Goal: Information Seeking & Learning: Understand process/instructions

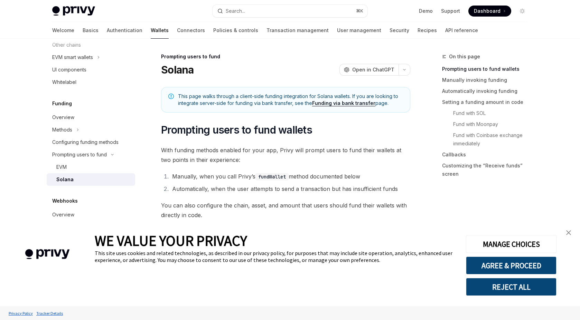
type textarea "*"
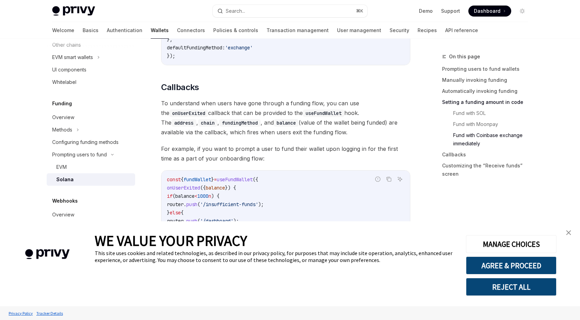
scroll to position [1072, 0]
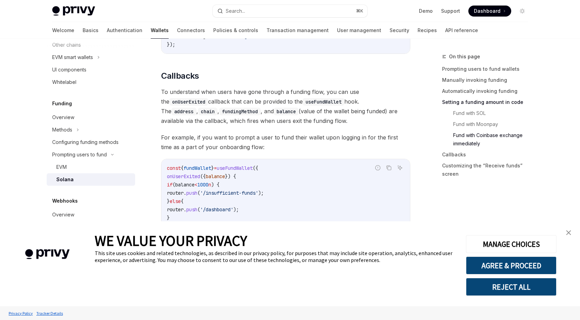
click at [242, 147] on span "For example, if you want to prompt a user to fund their wallet upon logging in …" at bounding box center [285, 142] width 249 height 19
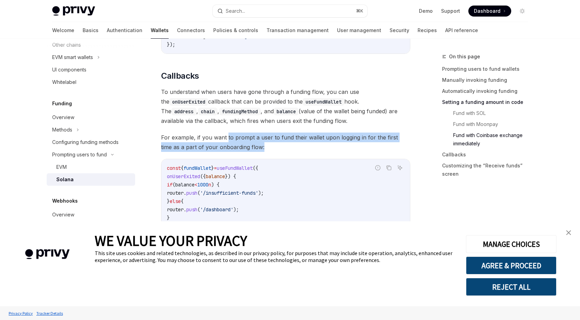
drag, startPoint x: 226, startPoint y: 144, endPoint x: 265, endPoint y: 155, distance: 40.6
click at [264, 152] on span "For example, if you want to prompt a user to fund their wallet upon logging in …" at bounding box center [285, 142] width 249 height 19
click at [265, 152] on span "For example, if you want to prompt a user to fund their wallet upon logging in …" at bounding box center [285, 142] width 249 height 19
drag, startPoint x: 237, startPoint y: 143, endPoint x: 250, endPoint y: 154, distance: 17.3
click at [249, 152] on span "For example, if you want to prompt a user to fund their wallet upon logging in …" at bounding box center [285, 142] width 249 height 19
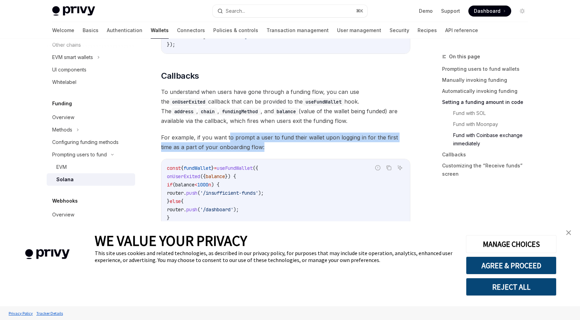
click at [250, 152] on span "For example, if you want to prompt a user to fund their wallet upon logging in …" at bounding box center [285, 142] width 249 height 19
drag, startPoint x: 228, startPoint y: 145, endPoint x: 266, endPoint y: 154, distance: 38.7
click at [265, 152] on span "For example, if you want to prompt a user to fund their wallet upon logging in …" at bounding box center [285, 142] width 249 height 19
click at [266, 152] on span "For example, if you want to prompt a user to fund their wallet upon logging in …" at bounding box center [285, 142] width 249 height 19
drag, startPoint x: 236, startPoint y: 144, endPoint x: 252, endPoint y: 151, distance: 16.7
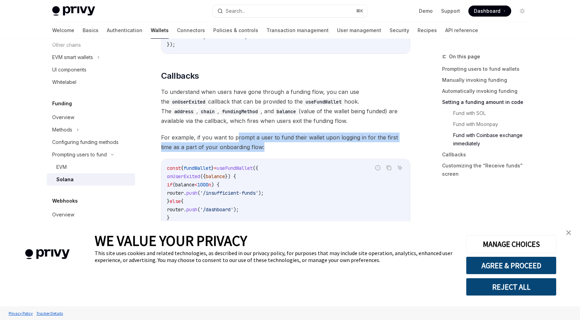
click at [252, 151] on span "For example, if you want to prompt a user to fund their wallet upon logging in …" at bounding box center [285, 142] width 249 height 19
click at [253, 151] on span "For example, if you want to prompt a user to fund their wallet upon logging in …" at bounding box center [285, 142] width 249 height 19
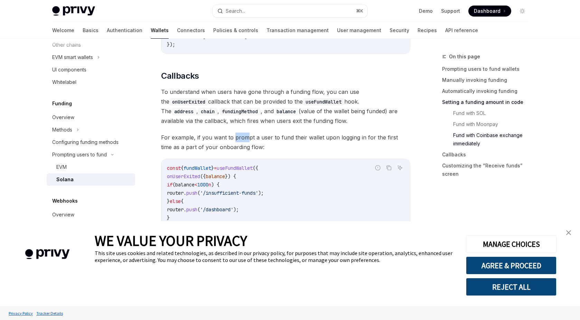
drag, startPoint x: 233, startPoint y: 144, endPoint x: 247, endPoint y: 149, distance: 14.6
click at [247, 149] on span "For example, if you want to prompt a user to fund their wallet upon logging in …" at bounding box center [285, 142] width 249 height 19
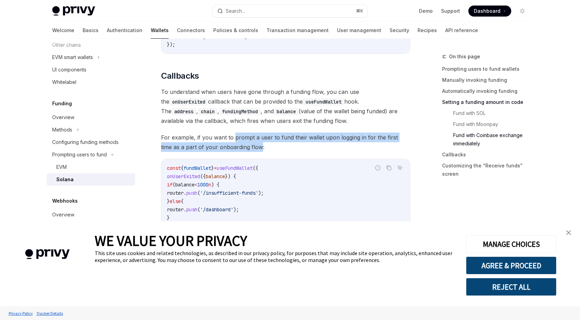
drag, startPoint x: 233, startPoint y: 145, endPoint x: 246, endPoint y: 151, distance: 14.4
click at [246, 151] on span "For example, if you want to prompt a user to fund their wallet upon logging in …" at bounding box center [285, 142] width 249 height 19
drag, startPoint x: 247, startPoint y: 152, endPoint x: 203, endPoint y: 144, distance: 44.3
click at [203, 144] on span "For example, if you want to prompt a user to fund their wallet upon logging in …" at bounding box center [285, 142] width 249 height 19
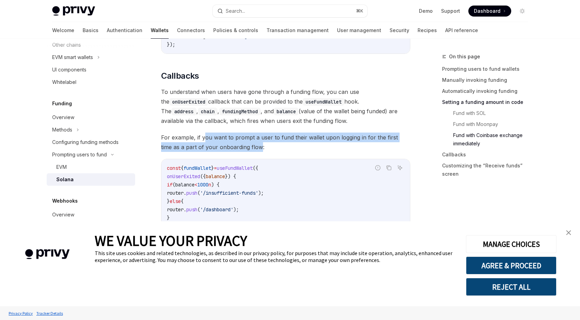
click at [203, 144] on span "For example, if you want to prompt a user to fund their wallet upon logging in …" at bounding box center [285, 142] width 249 height 19
drag, startPoint x: 195, startPoint y: 144, endPoint x: 244, endPoint y: 151, distance: 49.2
click at [244, 150] on span "For example, if you want to prompt a user to fund their wallet upon logging in …" at bounding box center [285, 142] width 249 height 19
click at [244, 151] on span "For example, if you want to prompt a user to fund their wallet upon logging in …" at bounding box center [285, 142] width 249 height 19
drag, startPoint x: 248, startPoint y: 154, endPoint x: 197, endPoint y: 148, distance: 52.2
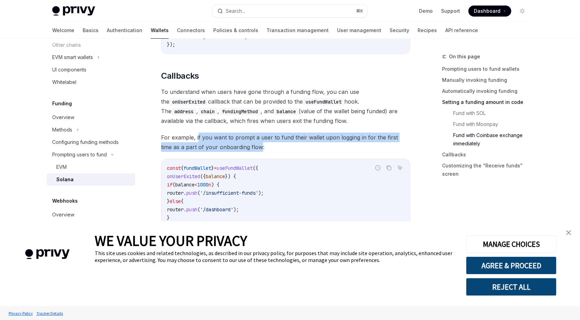
click at [197, 148] on span "For example, if you want to prompt a user to fund their wallet upon logging in …" at bounding box center [285, 142] width 249 height 19
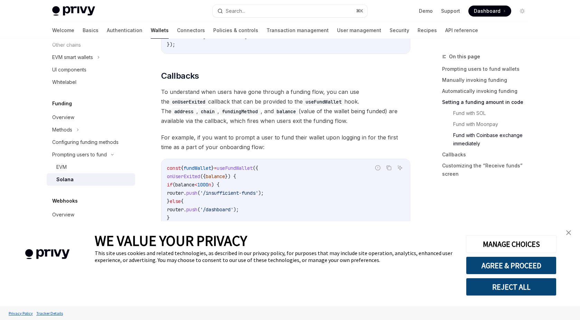
click at [197, 148] on span "For example, if you want to prompt a user to fund their wallet upon logging in …" at bounding box center [285, 142] width 249 height 19
drag, startPoint x: 195, startPoint y: 145, endPoint x: 228, endPoint y: 152, distance: 33.1
click at [226, 151] on span "For example, if you want to prompt a user to fund their wallet upon logging in …" at bounding box center [285, 142] width 249 height 19
click at [228, 152] on span "For example, if you want to prompt a user to fund their wallet upon logging in …" at bounding box center [285, 142] width 249 height 19
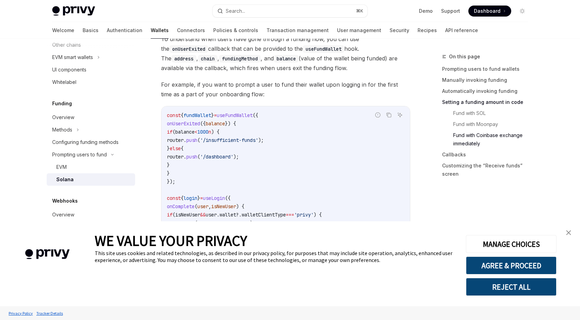
scroll to position [1136, 0]
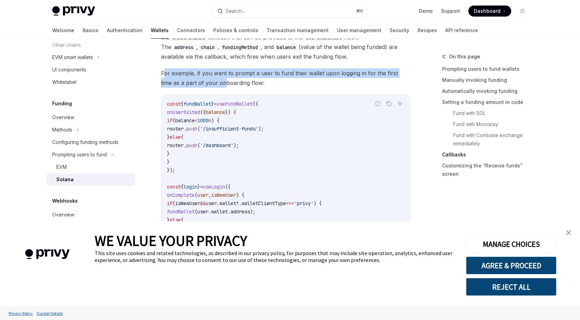
drag, startPoint x: 163, startPoint y: 78, endPoint x: 214, endPoint y: 87, distance: 51.6
click at [214, 87] on span "For example, if you want to prompt a user to fund their wallet upon logging in …" at bounding box center [285, 77] width 249 height 19
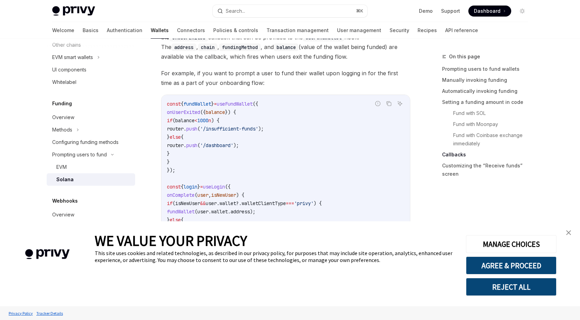
click at [214, 87] on span "For example, if you want to prompt a user to fund their wallet upon logging in …" at bounding box center [285, 77] width 249 height 19
drag, startPoint x: 249, startPoint y: 90, endPoint x: 175, endPoint y: 85, distance: 74.1
click at [175, 85] on span "For example, if you want to prompt a user to fund their wallet upon logging in …" at bounding box center [285, 77] width 249 height 19
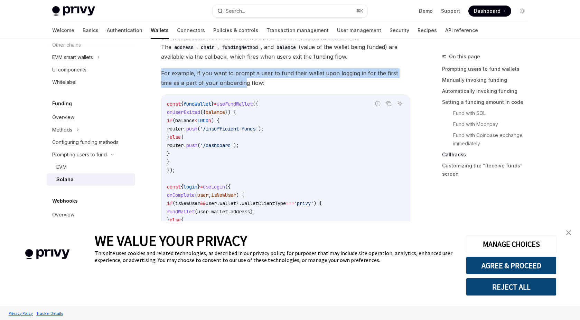
drag, startPoint x: 172, startPoint y: 81, endPoint x: 232, endPoint y: 88, distance: 60.2
click at [231, 88] on span "For example, if you want to prompt a user to fund their wallet upon logging in …" at bounding box center [285, 77] width 249 height 19
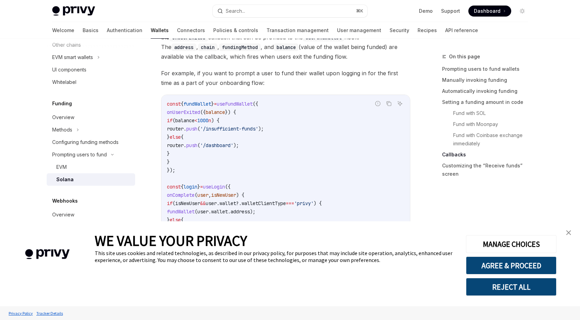
click at [249, 88] on span "For example, if you want to prompt a user to fund their wallet upon logging in …" at bounding box center [285, 77] width 249 height 19
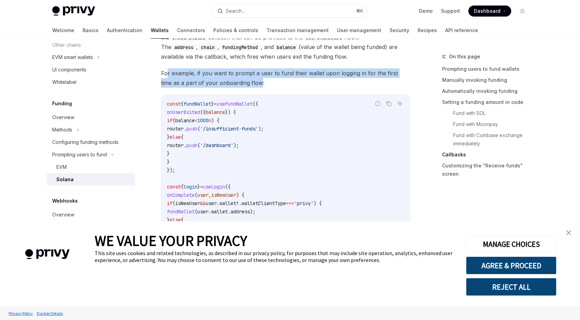
drag, startPoint x: 248, startPoint y: 91, endPoint x: 167, endPoint y: 84, distance: 81.5
click at [167, 84] on span "For example, if you want to prompt a user to fund their wallet upon logging in …" at bounding box center [285, 77] width 249 height 19
drag, startPoint x: 161, startPoint y: 84, endPoint x: 244, endPoint y: 88, distance: 83.4
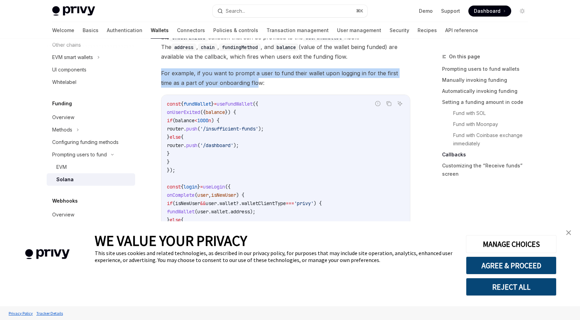
click at [244, 88] on span "For example, if you want to prompt a user to fund their wallet upon logging in …" at bounding box center [285, 77] width 249 height 19
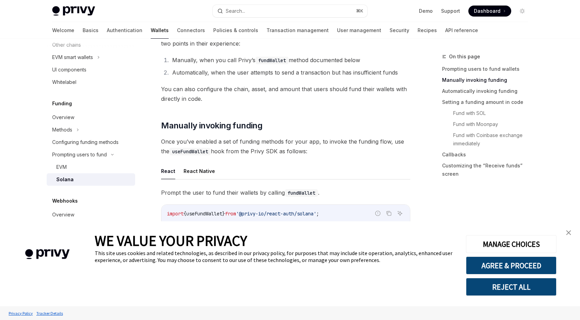
scroll to position [77, 0]
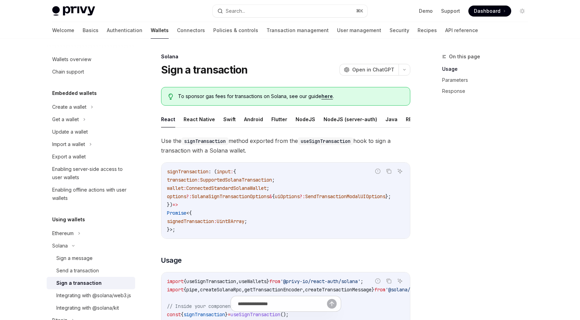
type textarea "*"
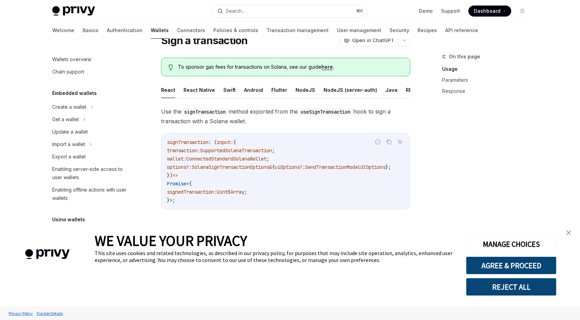
scroll to position [43, 0]
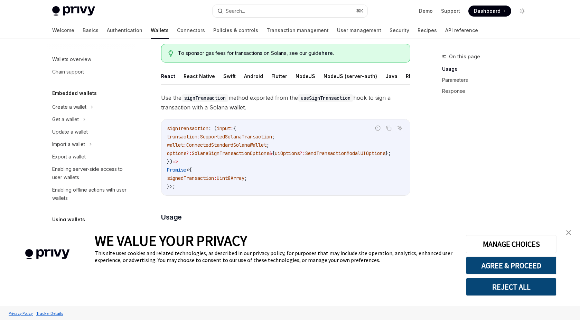
drag, startPoint x: 257, startPoint y: 100, endPoint x: 274, endPoint y: 105, distance: 17.8
click at [273, 104] on span "Use the signTransaction method exported from the useSignTransaction hook to sig…" at bounding box center [285, 102] width 249 height 19
click at [274, 105] on span "Use the signTransaction method exported from the useSignTransaction hook to sig…" at bounding box center [285, 102] width 249 height 19
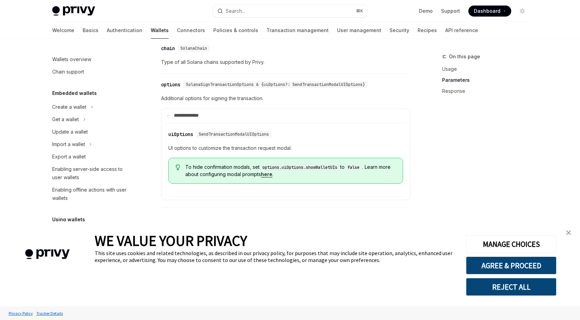
scroll to position [593, 0]
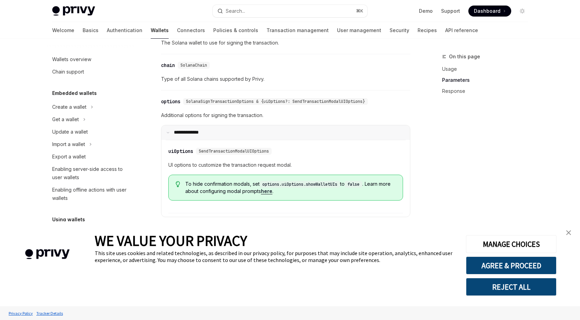
click at [167, 140] on summary "**** *********" at bounding box center [285, 132] width 248 height 15
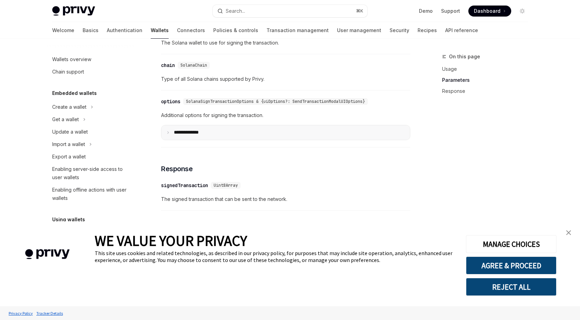
click at [167, 140] on summary "**** *********" at bounding box center [285, 132] width 248 height 15
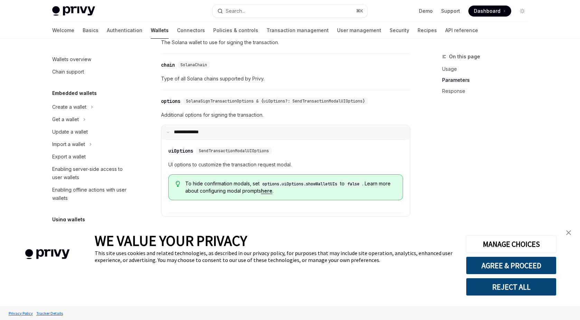
scroll to position [613, 0]
